Goal: Task Accomplishment & Management: Use online tool/utility

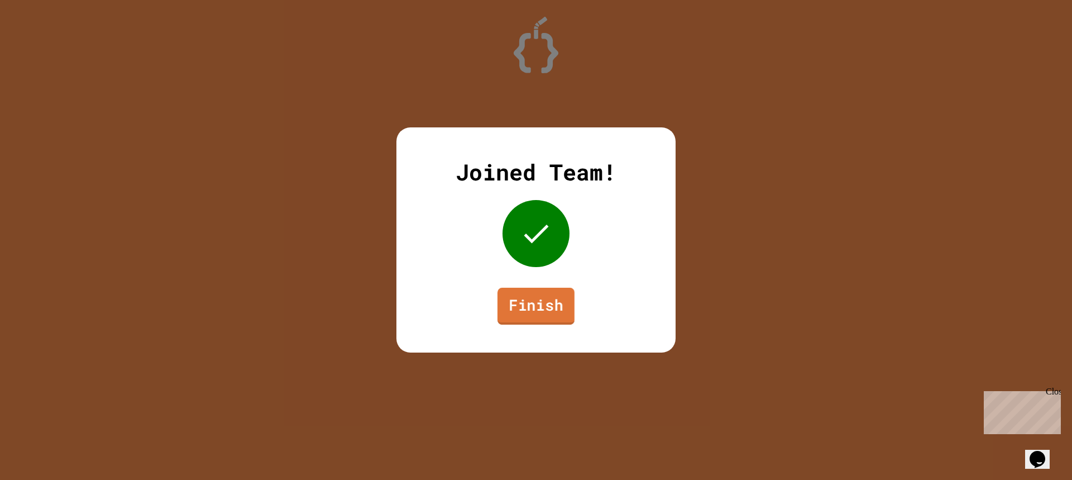
click at [536, 308] on link "Finish" at bounding box center [535, 305] width 77 height 37
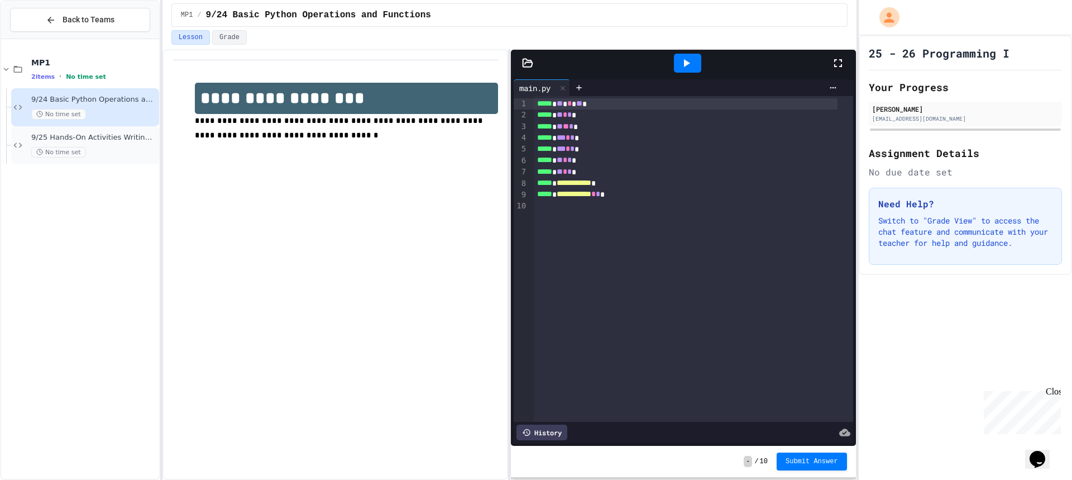
click at [51, 135] on span "9/25 Hands-On Activities Writing Python Expressions" at bounding box center [94, 137] width 126 height 9
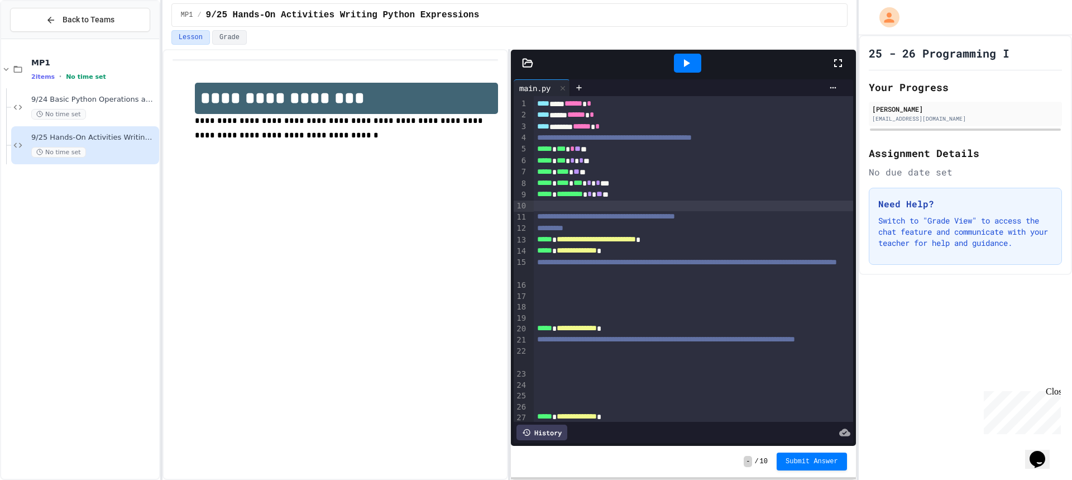
click at [536, 203] on div at bounding box center [693, 205] width 319 height 11
click at [669, 204] on div at bounding box center [693, 205] width 319 height 11
drag, startPoint x: 693, startPoint y: 202, endPoint x: 769, endPoint y: 156, distance: 89.1
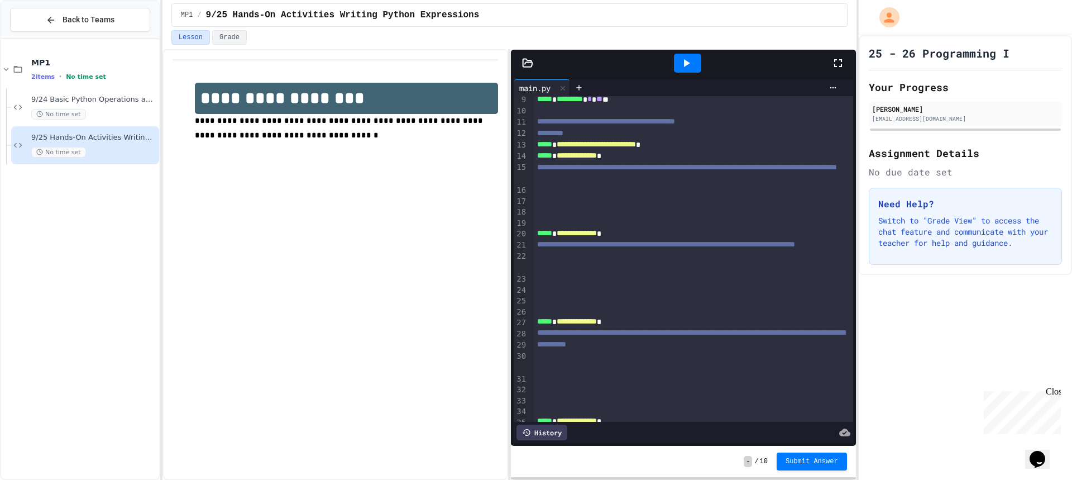
drag, startPoint x: 523, startPoint y: 341, endPoint x: 525, endPoint y: 319, distance: 22.4
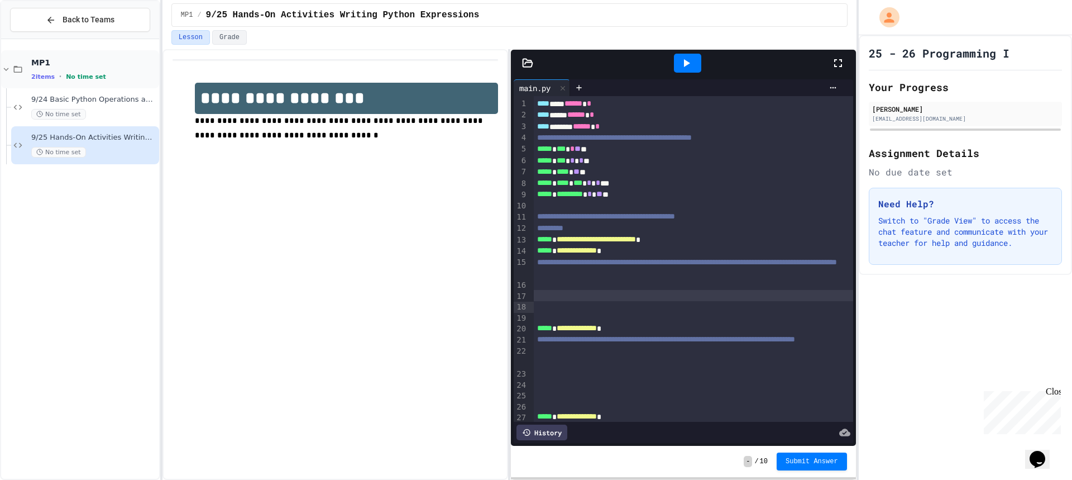
click at [50, 78] on span "2 items" at bounding box center [42, 76] width 23 height 7
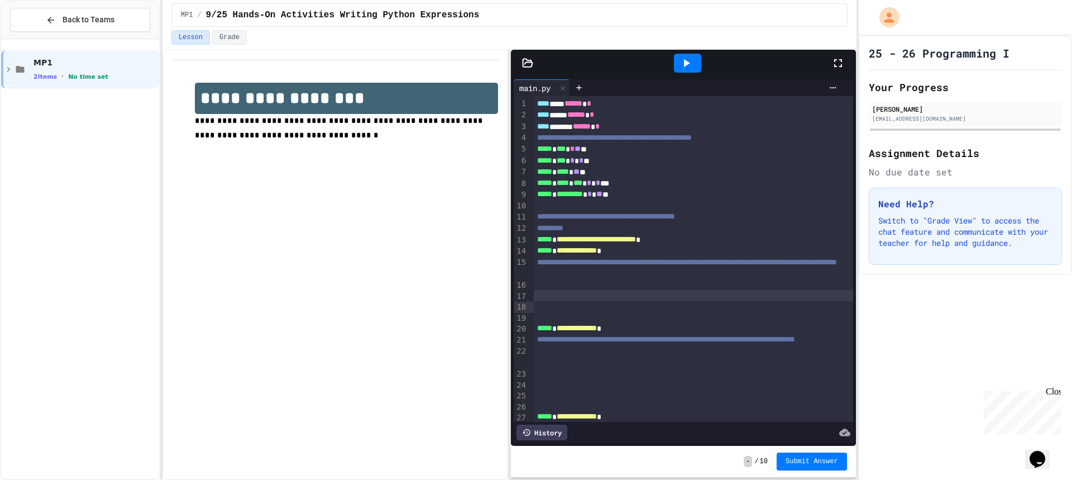
click at [50, 78] on span "2 items" at bounding box center [44, 76] width 23 height 7
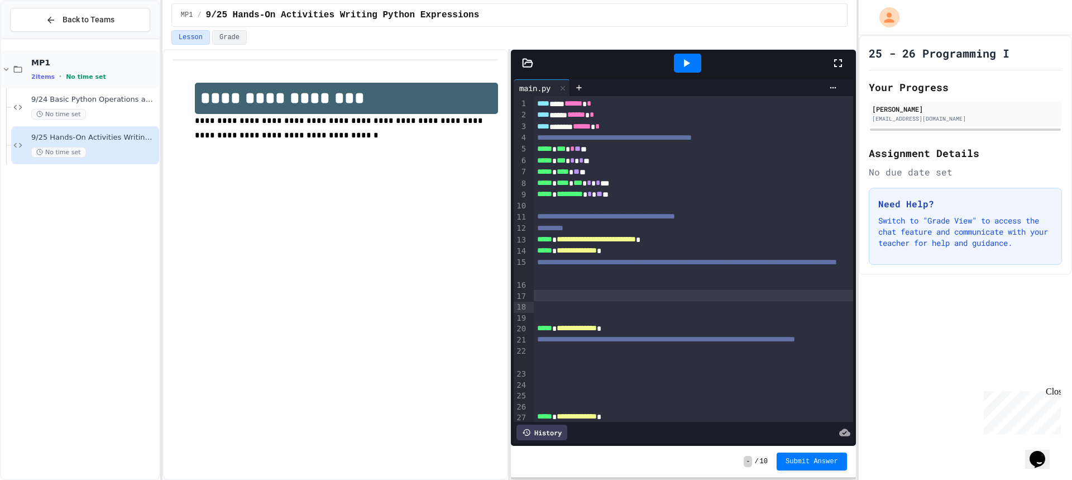
click at [93, 77] on span "No time set" at bounding box center [86, 76] width 40 height 7
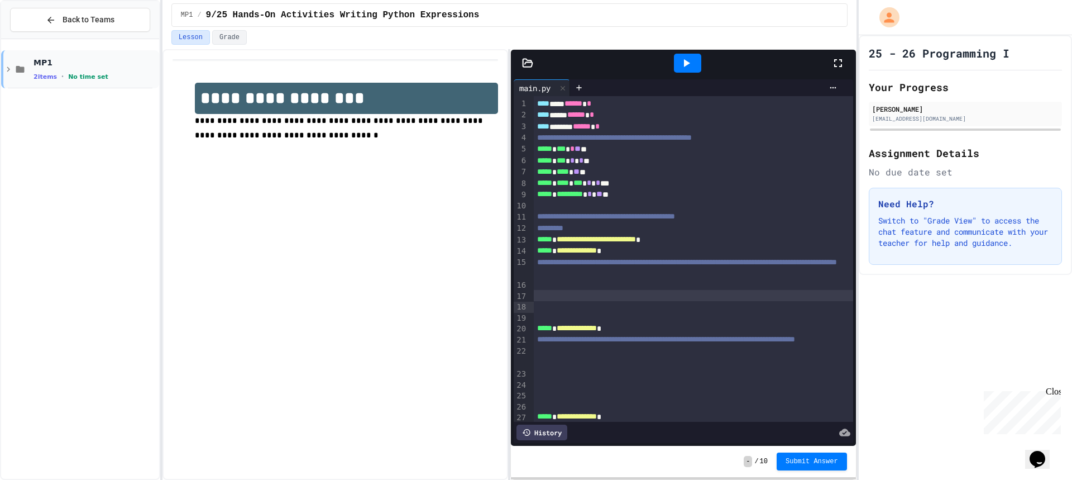
click at [5, 61] on div "MP1 2 items • No time set" at bounding box center [80, 69] width 158 height 38
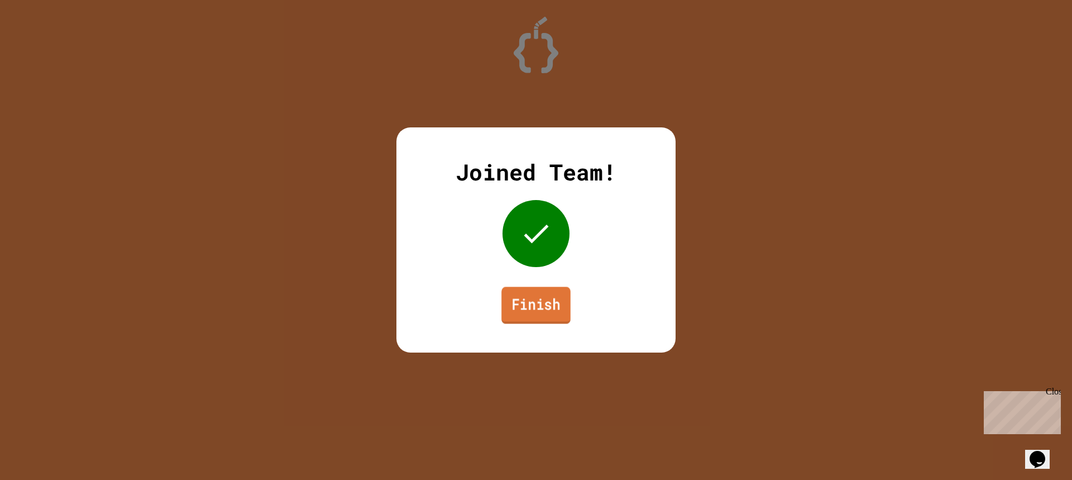
click at [504, 303] on link "Finish" at bounding box center [535, 304] width 69 height 37
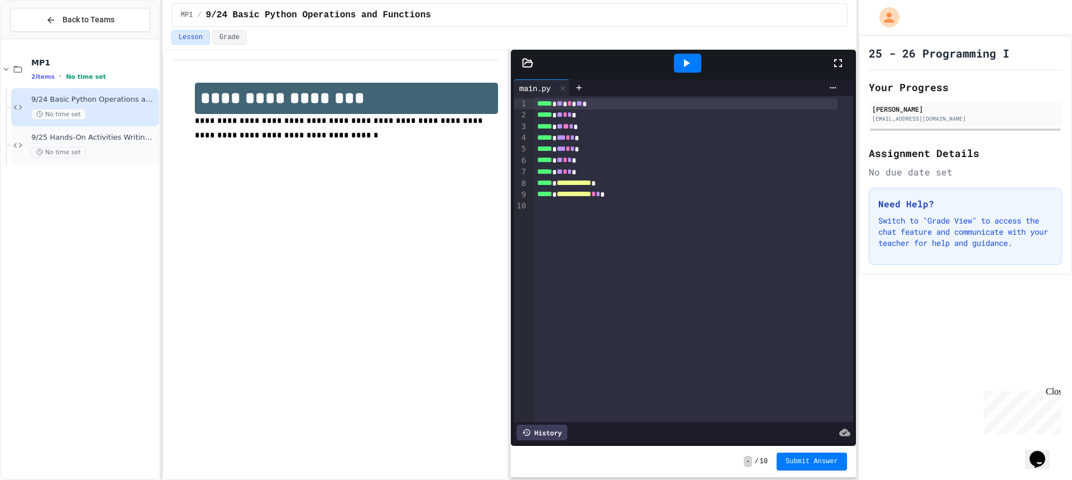
click at [138, 138] on span "9/25 Hands-On Activities Writing Python Expressions" at bounding box center [94, 137] width 126 height 9
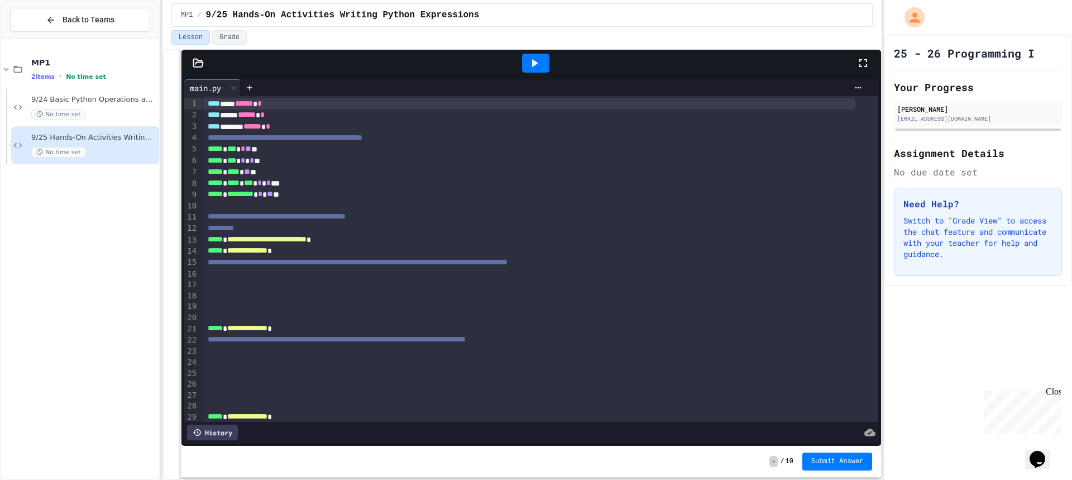
click at [880, 108] on div "**********" at bounding box center [536, 240] width 1072 height 480
